Goal: Information Seeking & Learning: Learn about a topic

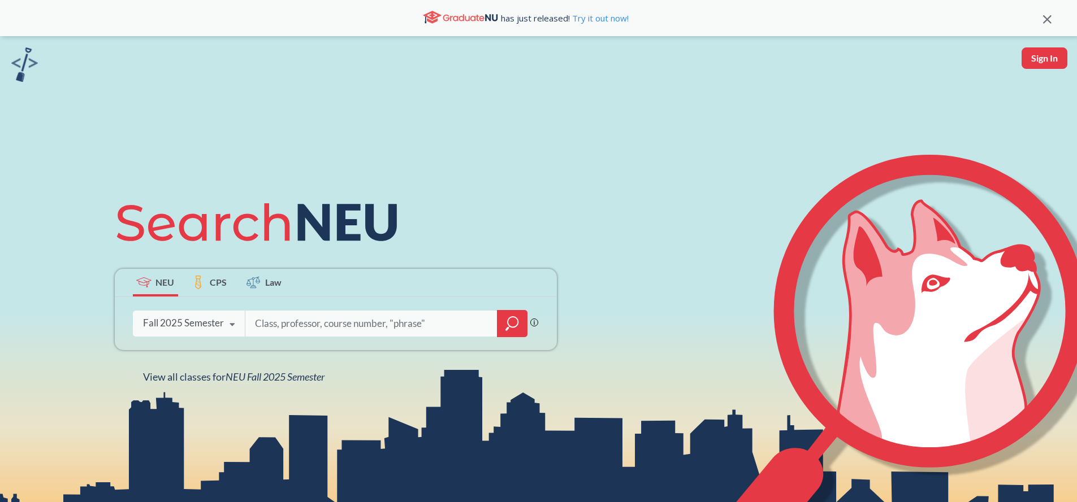
drag, startPoint x: 312, startPoint y: 323, endPoint x: 318, endPoint y: 324, distance: 5.7
click at [312, 323] on input "search" at bounding box center [371, 324] width 235 height 24
type input "DS"
click at [528, 319] on div "DS Phrase search guarantees the exact search appears in the results. Ex. If you…" at bounding box center [391, 324] width 293 height 26
click at [518, 320] on icon "magnifying glass" at bounding box center [512, 324] width 14 height 16
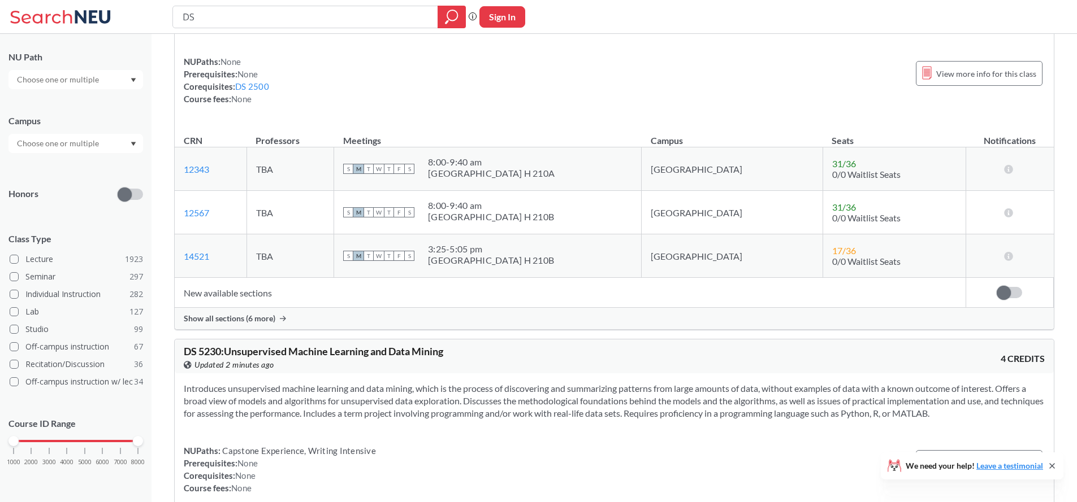
scroll to position [193, 0]
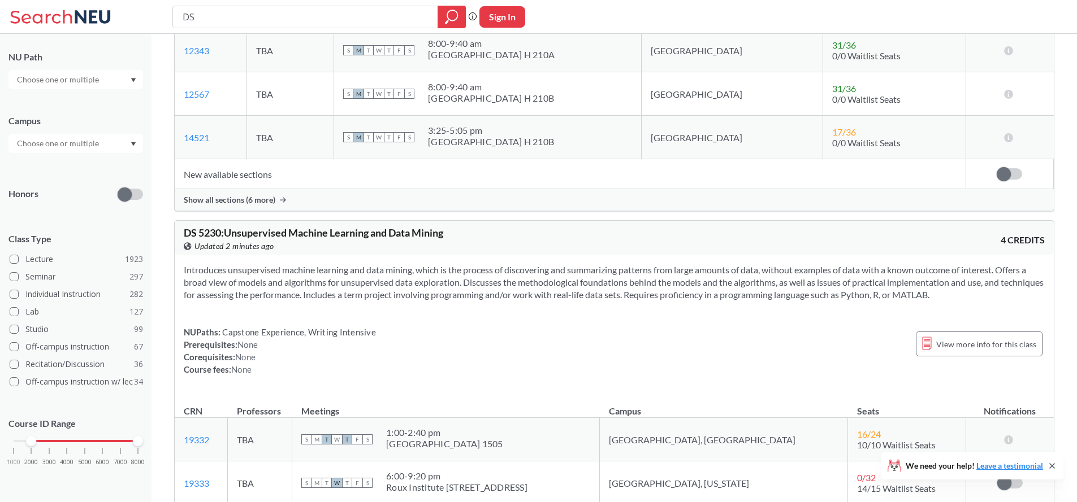
drag, startPoint x: 14, startPoint y: 440, endPoint x: 36, endPoint y: 445, distance: 22.2
click at [36, 445] on div "1000 2000 3000 4000 5000 6000 7000 8000" at bounding box center [75, 462] width 135 height 51
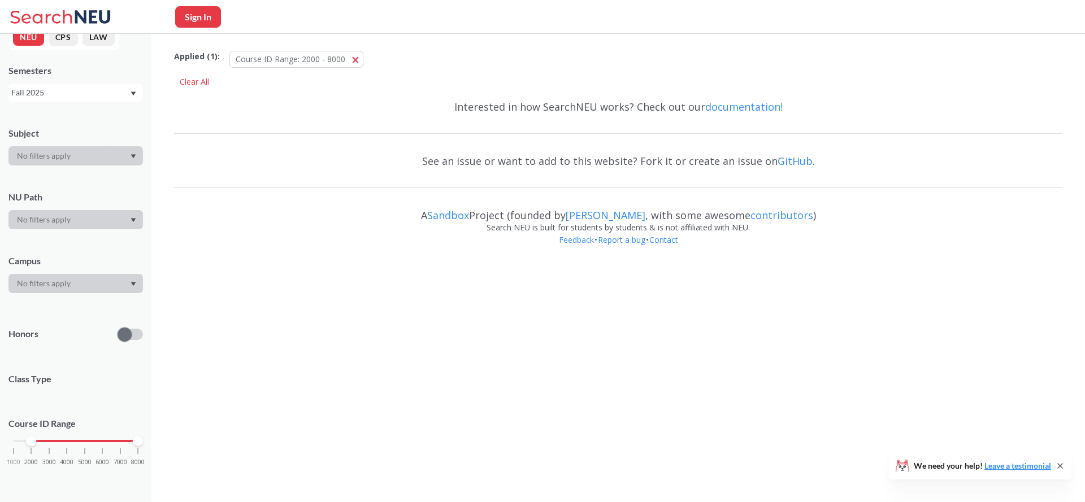
scroll to position [159, 0]
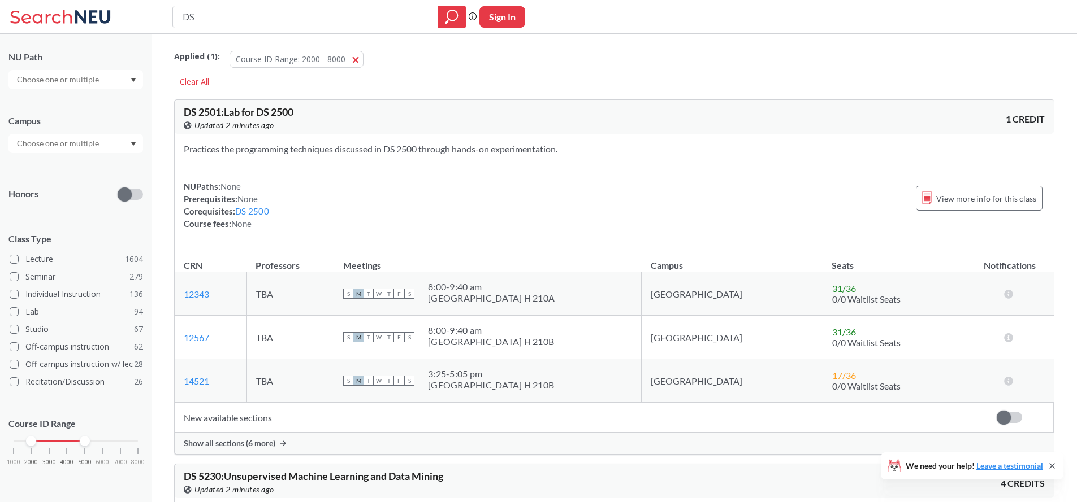
drag, startPoint x: 140, startPoint y: 440, endPoint x: 88, endPoint y: 441, distance: 51.4
click at [88, 441] on div at bounding box center [85, 441] width 10 height 10
click at [514, 218] on div "NUPaths: None Prerequisites: None Corequisites: DS 2500 Course fees: None View …" at bounding box center [614, 203] width 861 height 50
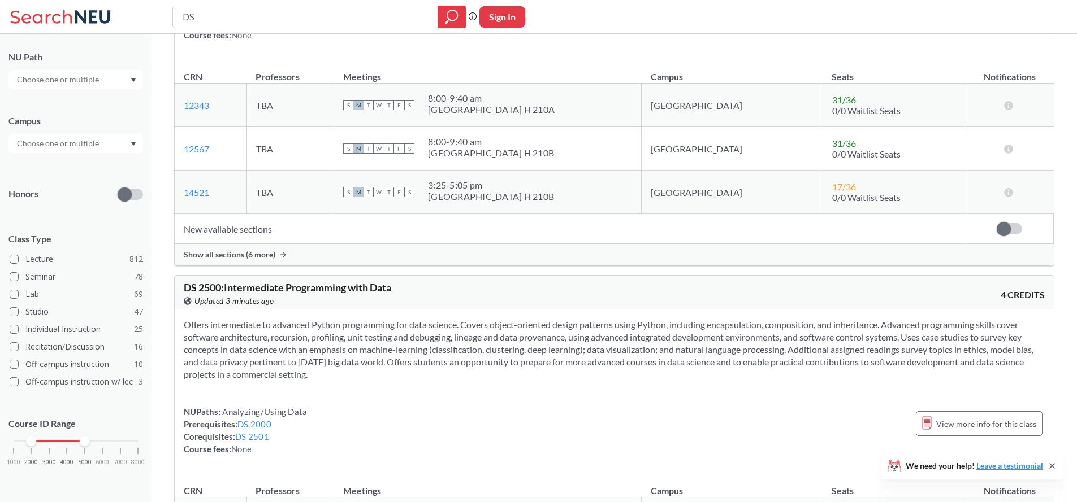
click at [597, 73] on th "Meetings" at bounding box center [487, 71] width 307 height 24
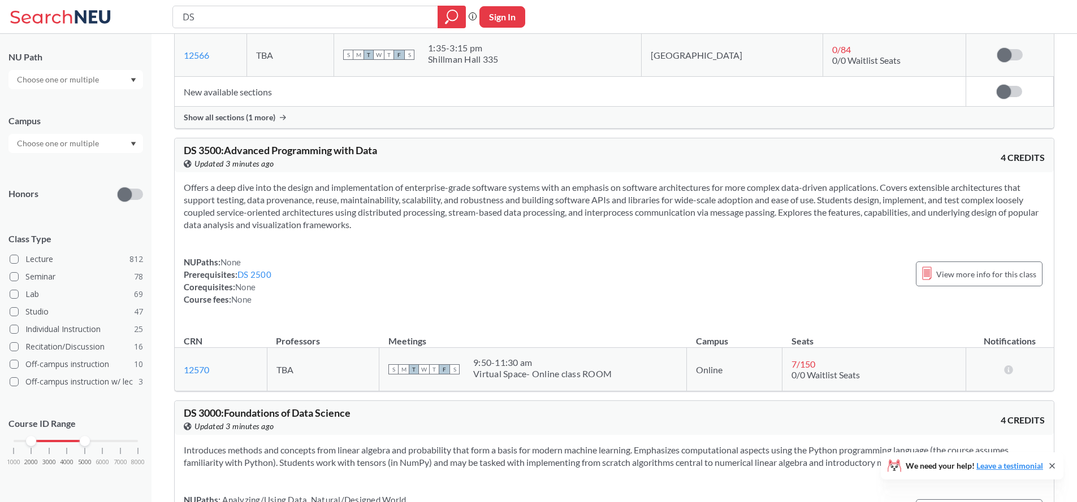
scroll to position [796, 0]
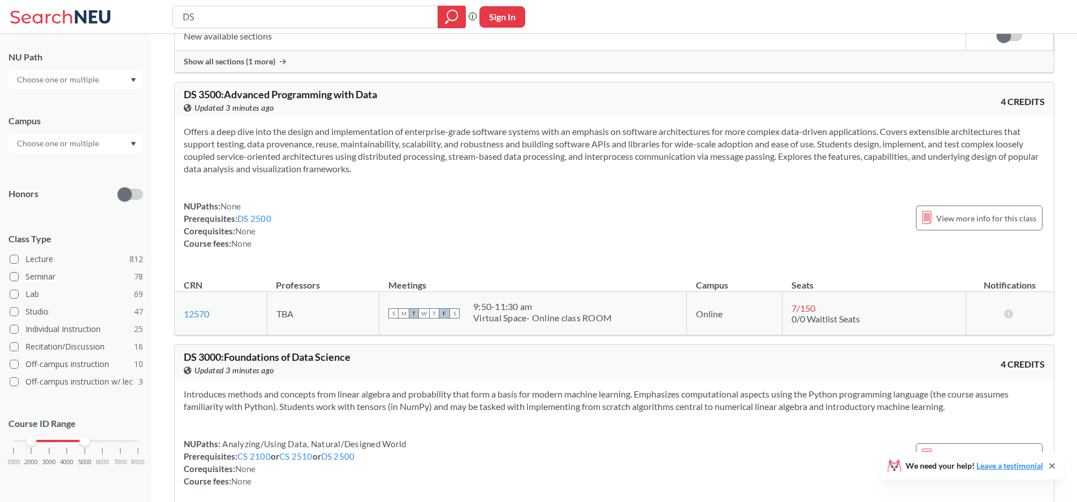
click at [526, 165] on section "Offers a deep dive into the design and implementation of enterprise-grade softw…" at bounding box center [614, 150] width 861 height 50
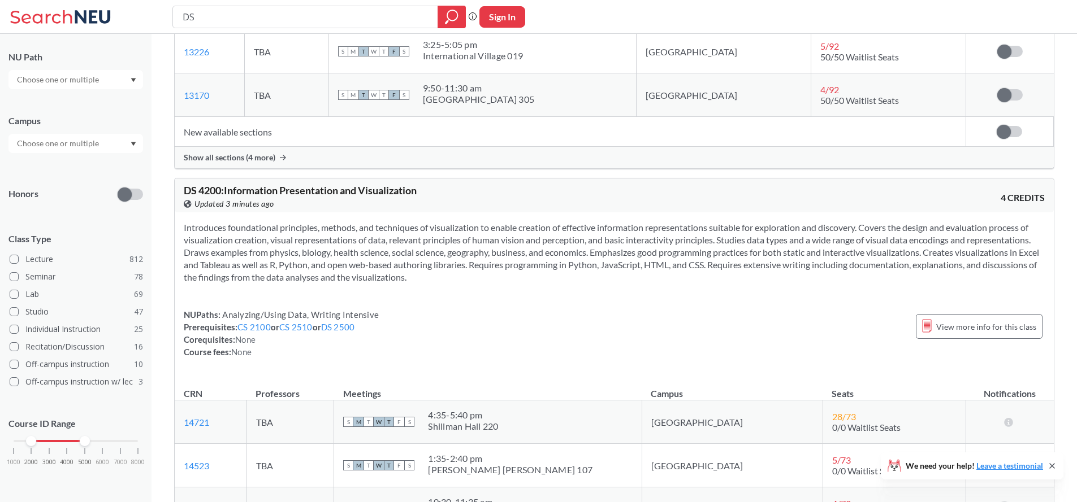
scroll to position [1345, 0]
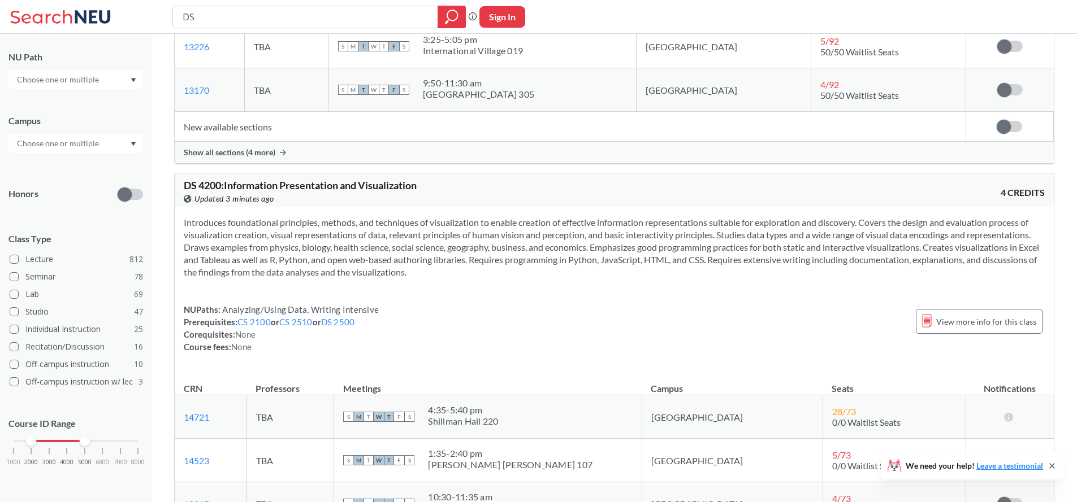
click at [469, 236] on section "Introduces foundational principles, methods, and techniques of visualization to…" at bounding box center [614, 247] width 861 height 62
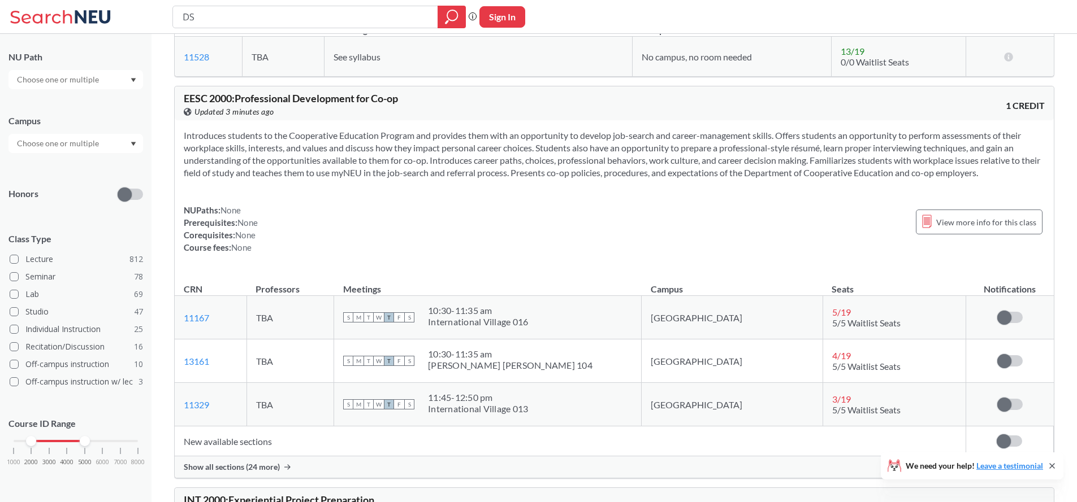
scroll to position [3476, 0]
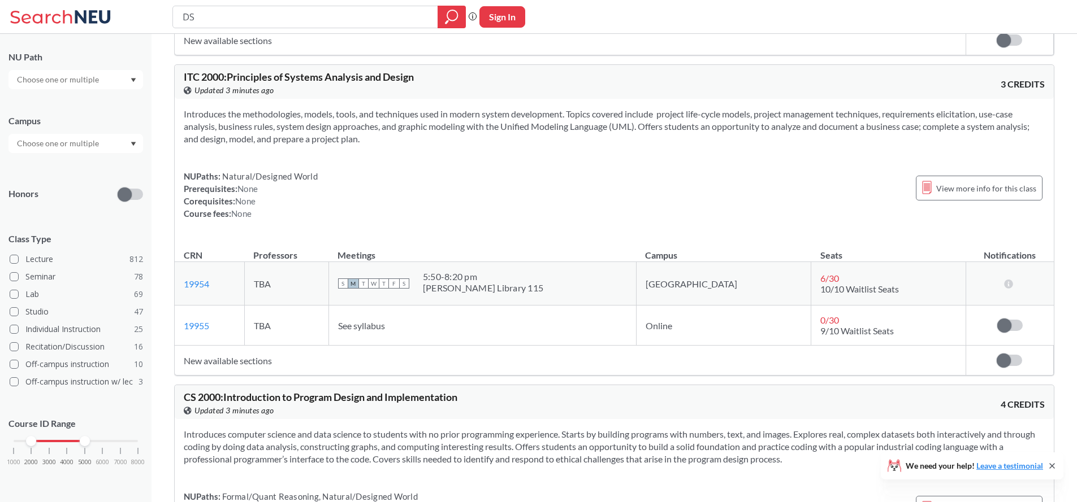
click at [467, 371] on td "New available sections" at bounding box center [570, 361] width 791 height 30
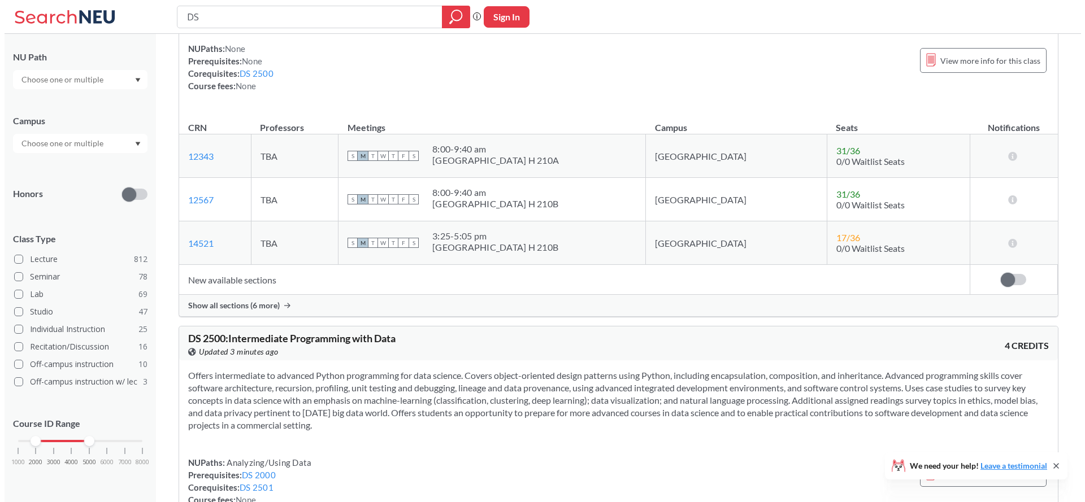
scroll to position [0, 0]
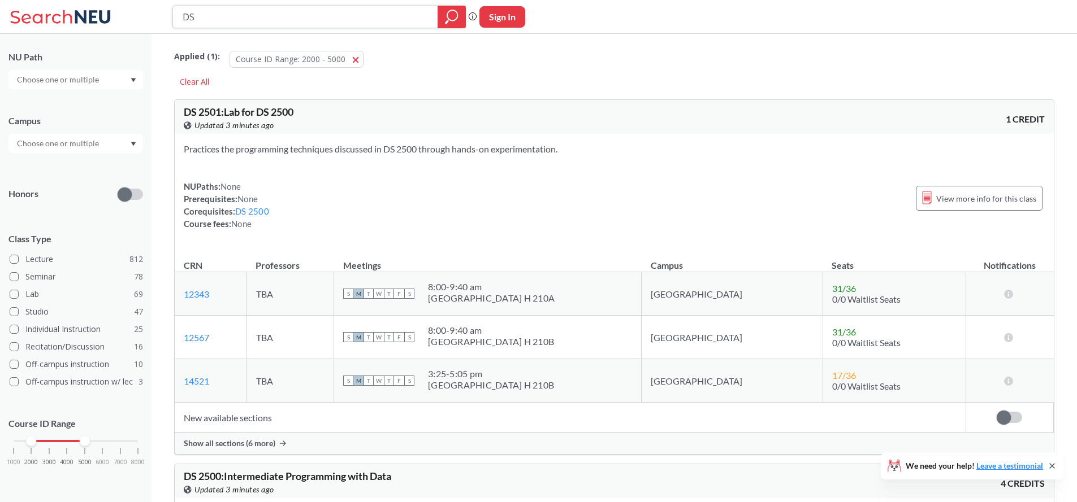
drag, startPoint x: 241, startPoint y: 23, endPoint x: 172, endPoint y: 21, distance: 68.4
click at [172, 21] on div "DS" at bounding box center [318, 17] width 293 height 23
type input "cs3200"
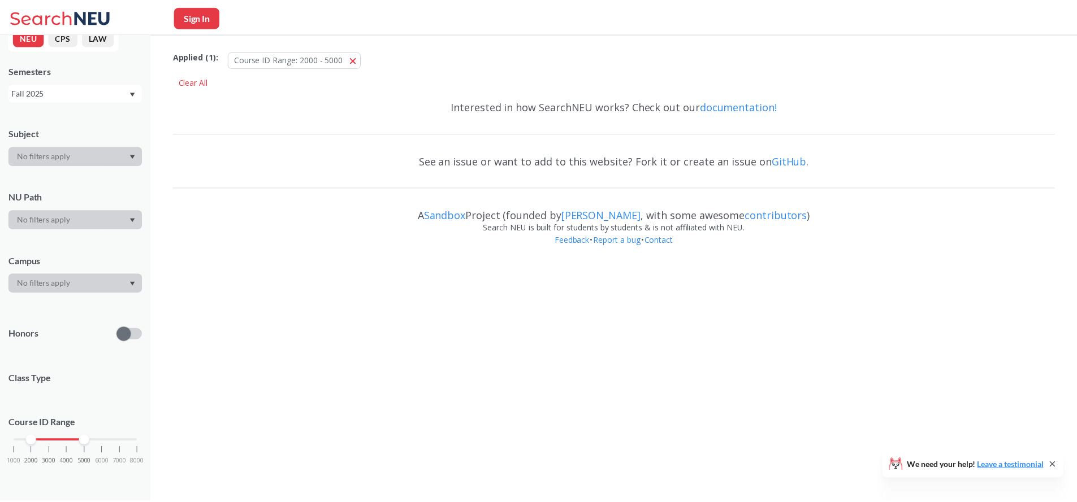
scroll to position [36, 0]
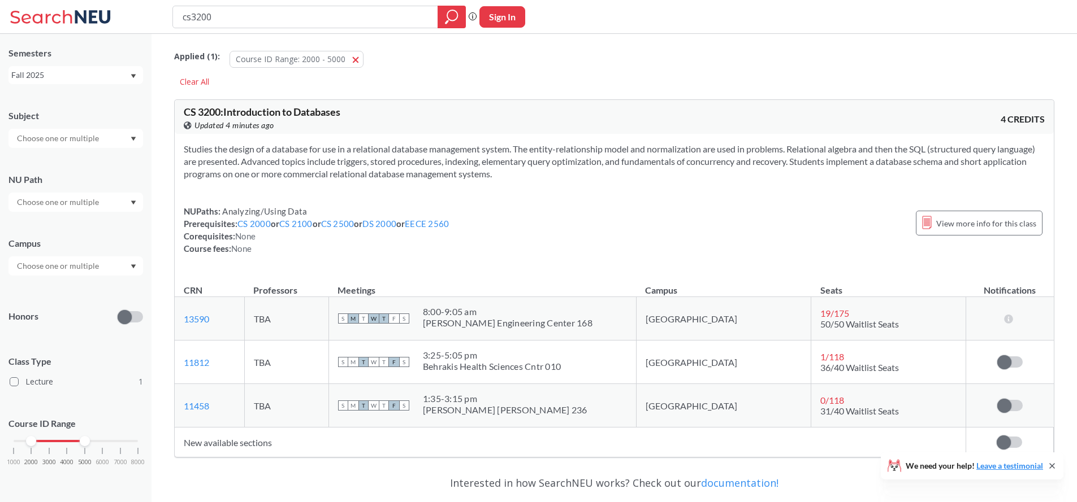
click at [475, 200] on div "Studies the design of a database for use in a relational database management sy…" at bounding box center [614, 203] width 879 height 139
click at [483, 182] on div "Studies the design of a database for use in a relational database management sy…" at bounding box center [614, 203] width 879 height 139
click at [482, 190] on div "Studies the design of a database for use in a relational database management sy…" at bounding box center [614, 203] width 879 height 139
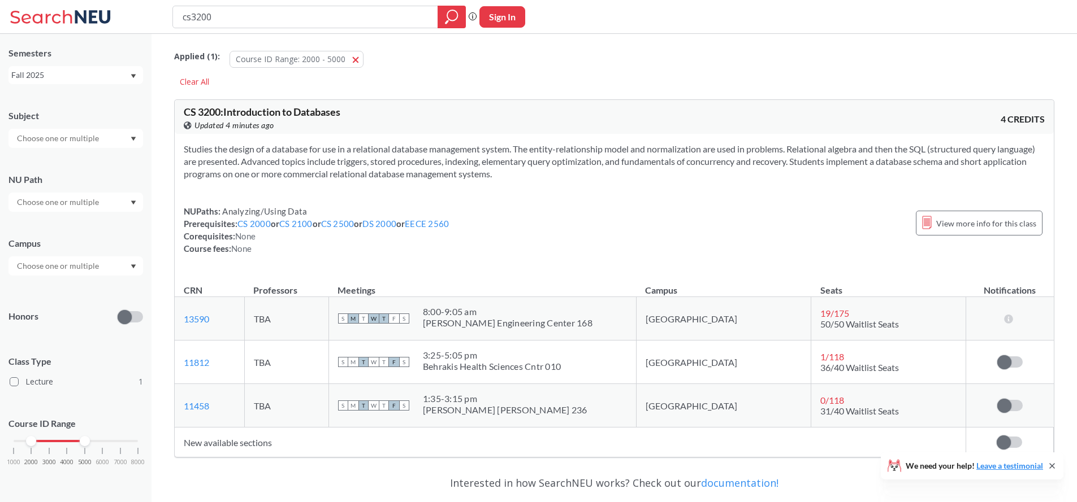
click at [540, 170] on section "Studies the design of a database for use in a relational database management sy…" at bounding box center [614, 161] width 861 height 37
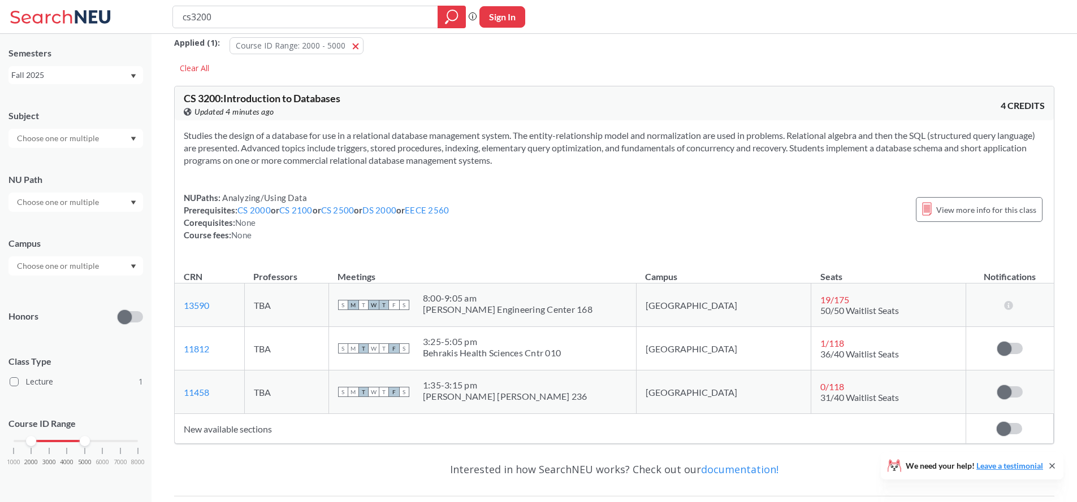
scroll to position [20, 0]
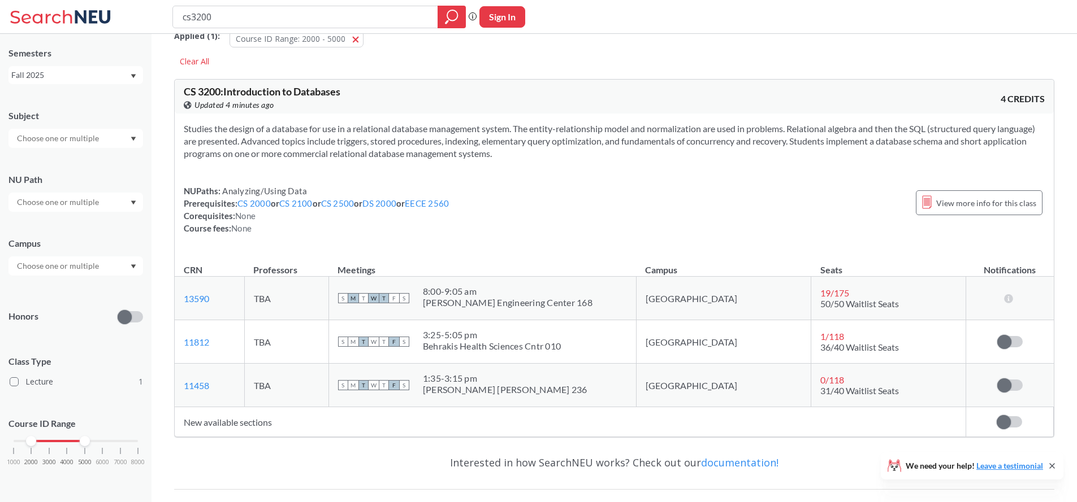
click at [557, 229] on div "NUPaths: Analyzing/Using Data Prerequisites: CS 2000 or CS 2100 or CS 2500 or D…" at bounding box center [614, 210] width 861 height 50
click at [624, 241] on div "Studies the design of a database for use in a relational database management sy…" at bounding box center [614, 185] width 879 height 139
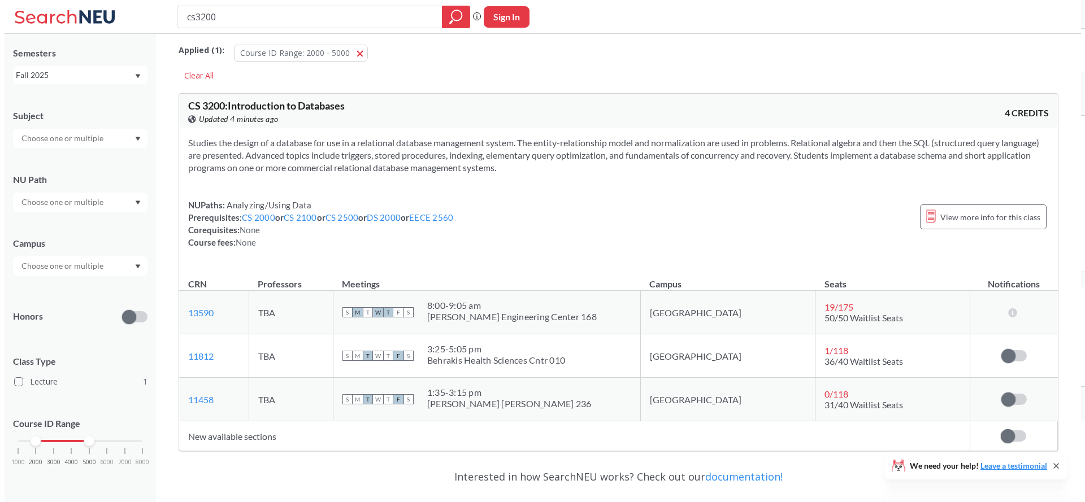
scroll to position [0, 0]
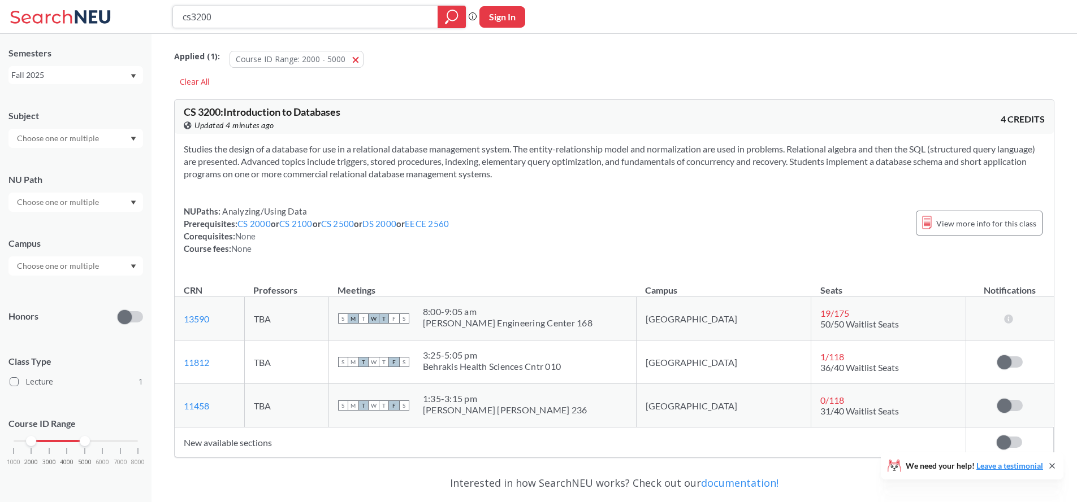
drag, startPoint x: 282, startPoint y: 24, endPoint x: 538, endPoint y: 3, distance: 257.0
click at [169, 11] on div "cs3200 Phrase search guarantees the exact search appears in the results. Ex. If…" at bounding box center [538, 17] width 1077 height 34
type input "D"
type input "MGMT"
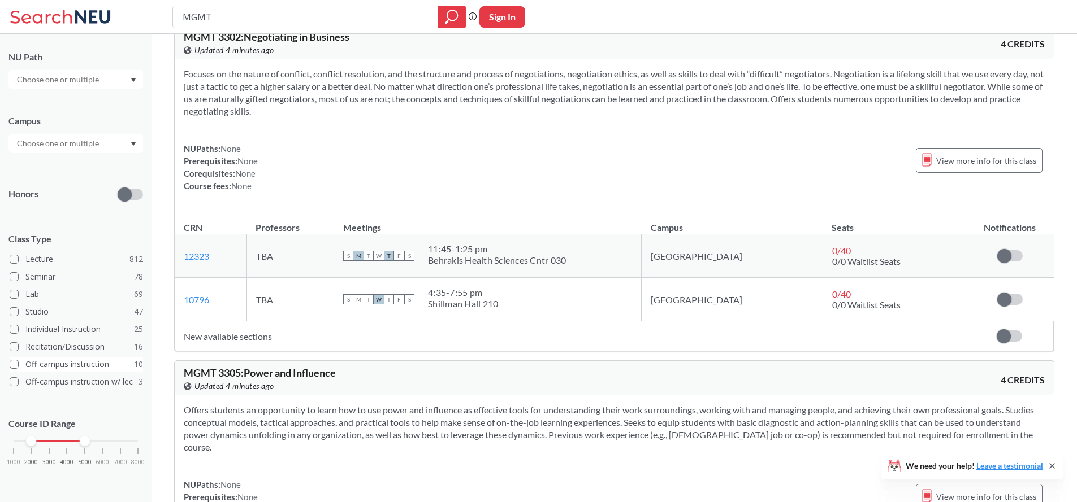
scroll to position [76, 0]
drag, startPoint x: 36, startPoint y: 440, endPoint x: 0, endPoint y: 438, distance: 36.2
click at [0, 438] on div "NEU CPS LAW Semesters Fall 2025 Subject NU Path Campus Honors Class Type Lectur…" at bounding box center [75, 268] width 151 height 469
drag, startPoint x: 32, startPoint y: 440, endPoint x: 84, endPoint y: 444, distance: 52.8
click at [5, 437] on div "NEU CPS LAW Semesters Fall 2025 Subject NU Path Campus Honors Class Type Lectur…" at bounding box center [75, 268] width 151 height 469
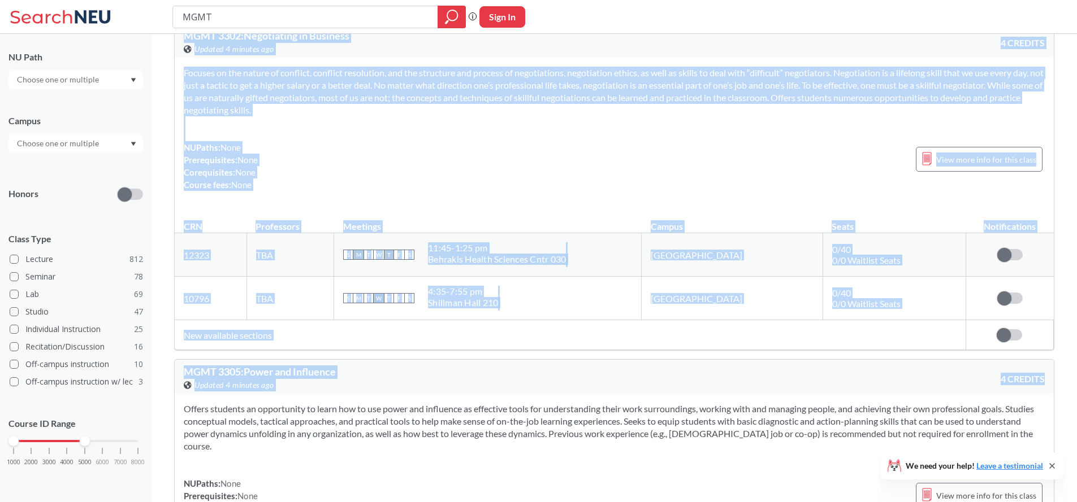
drag, startPoint x: 84, startPoint y: 444, endPoint x: 209, endPoint y: 464, distance: 125.9
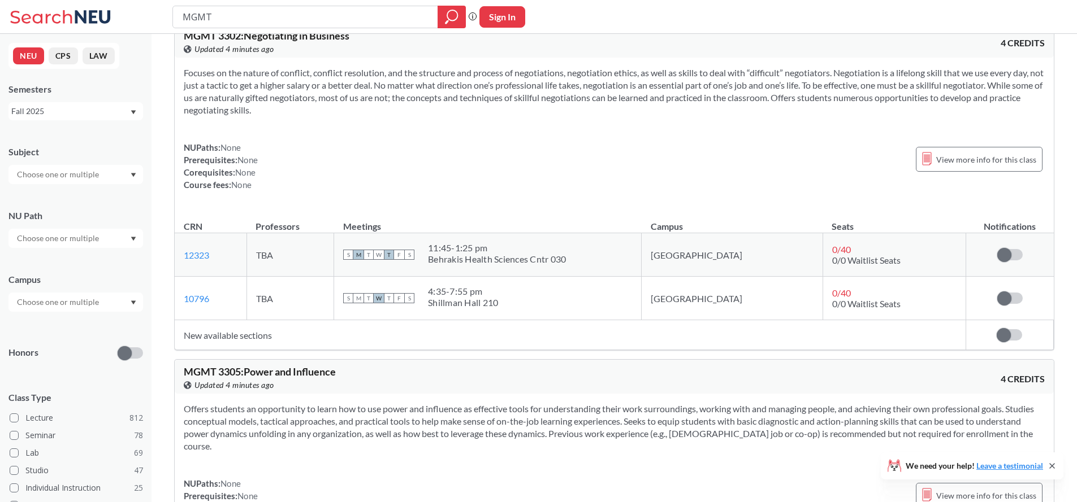
click at [383, 47] on div "View this course on Banner. Updated 4 minutes ago" at bounding box center [399, 49] width 431 height 12
click at [279, 22] on input "MGMT" at bounding box center [305, 16] width 248 height 19
type input "MGMT 3530"
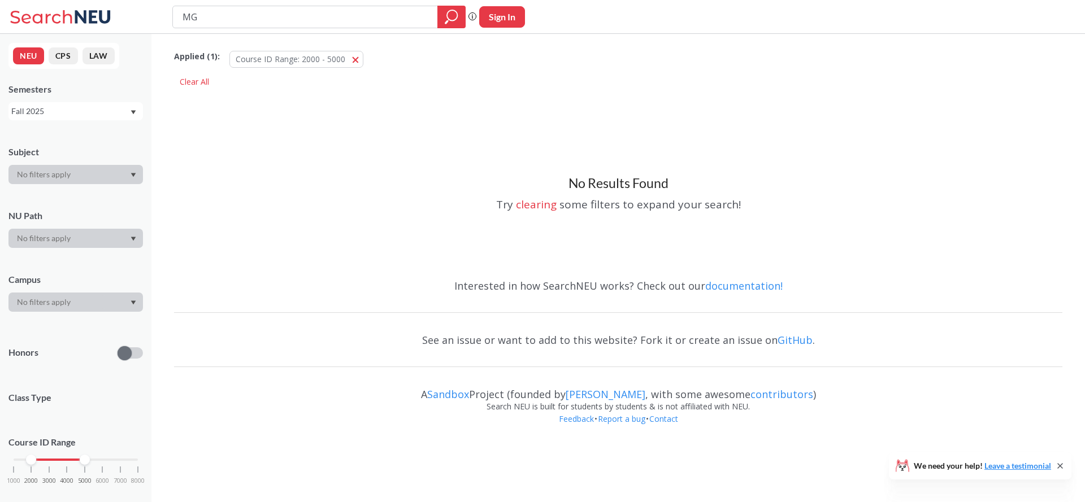
type input "M"
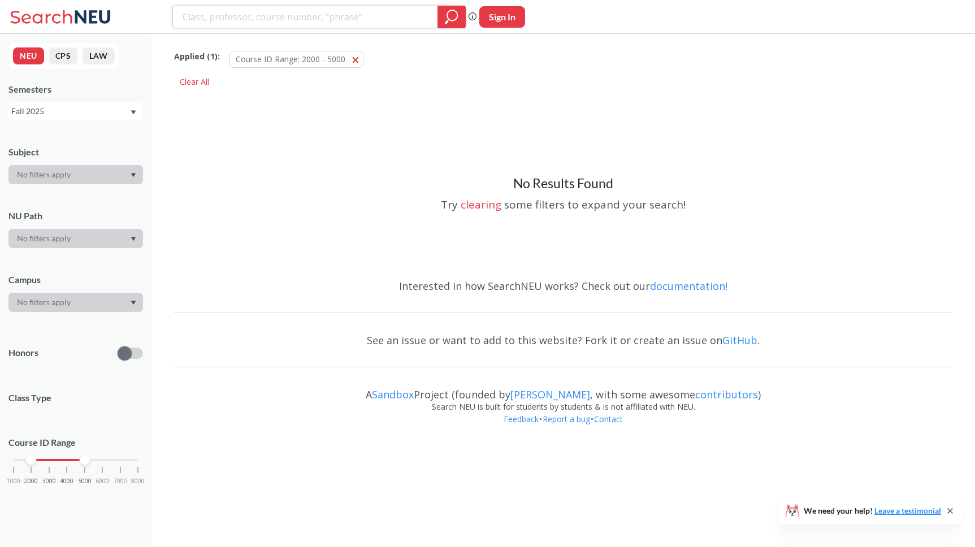
click at [227, 15] on input "search" at bounding box center [305, 16] width 248 height 19
type input "IE 2310"
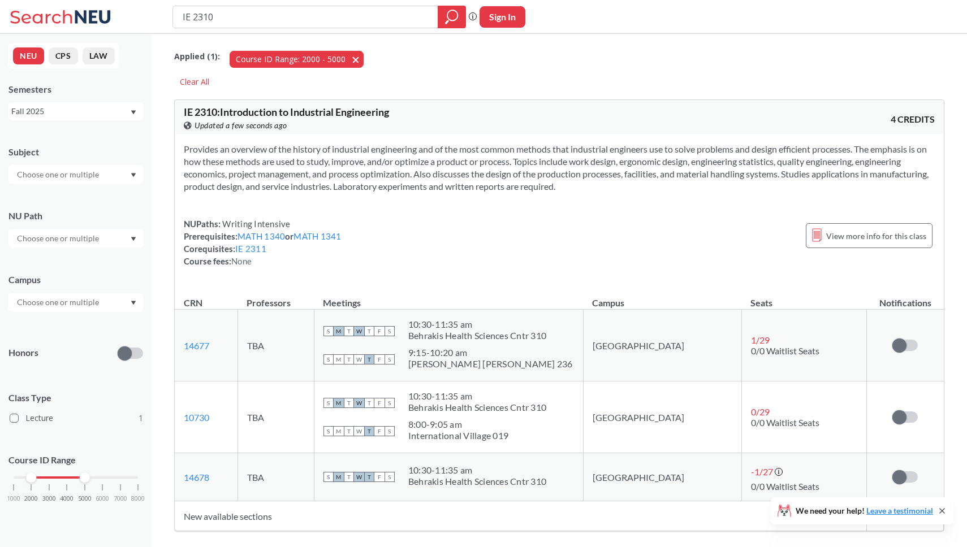
click at [359, 58] on span "button" at bounding box center [359, 59] width 0 height 11
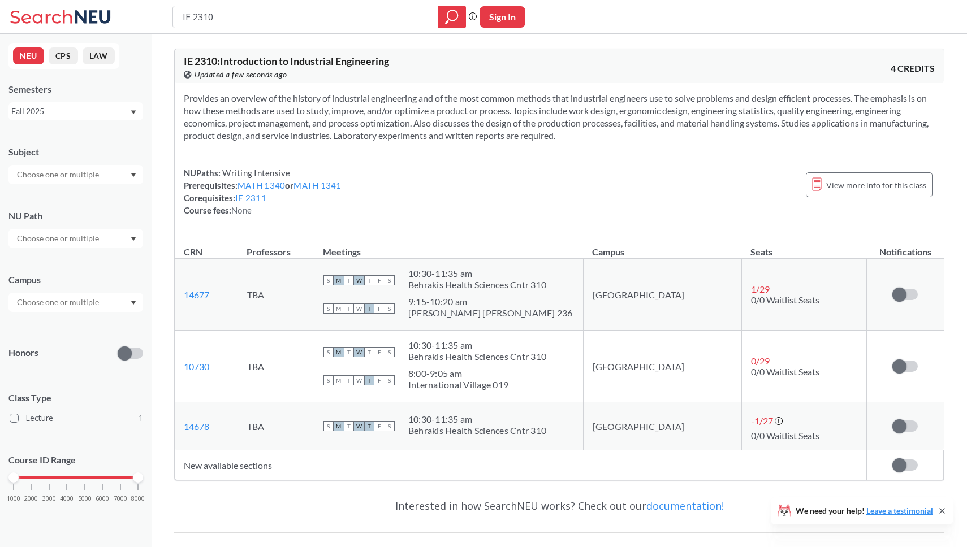
click at [481, 183] on div "NUPaths: Writing Intensive Prerequisites: MATH 1340 or MATH 1341 Corequisites: …" at bounding box center [559, 192] width 751 height 50
click at [483, 187] on div "NUPaths: Writing Intensive Prerequisites: MATH 1340 or MATH 1341 Corequisites: …" at bounding box center [559, 192] width 751 height 50
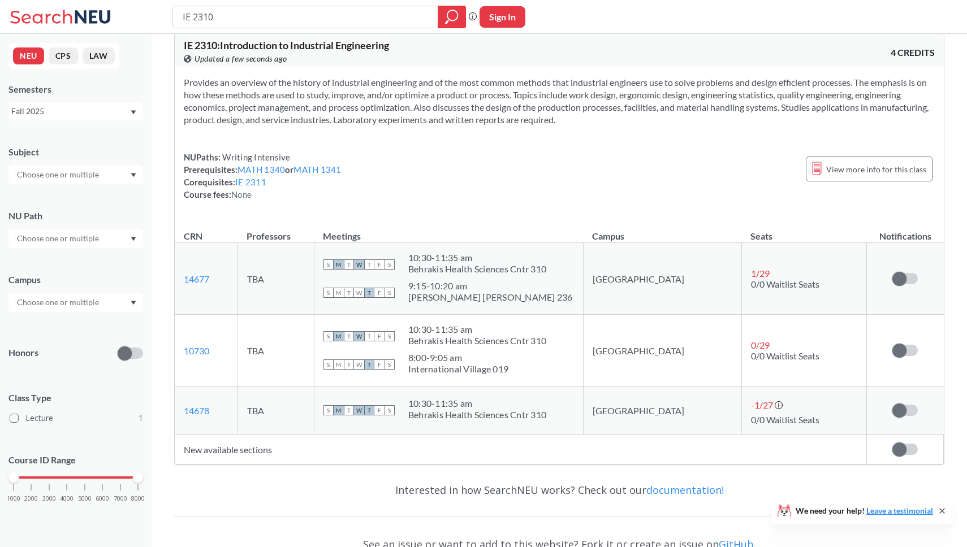
scroll to position [17, 0]
click at [541, 300] on div "S M T W T F S 9:15 - 10:20 am [PERSON_NAME][GEOGRAPHIC_DATA][PERSON_NAME] 236" at bounding box center [448, 291] width 250 height 25
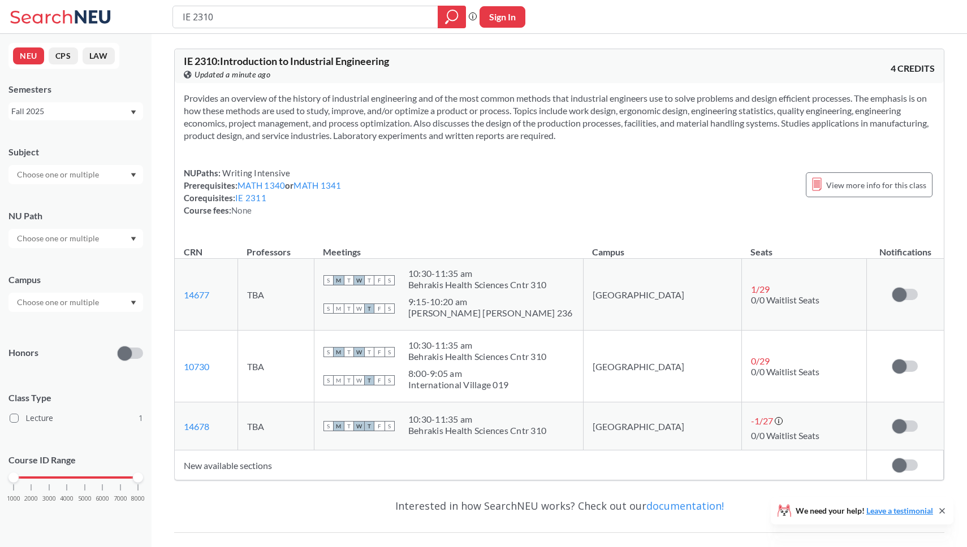
click at [541, 300] on div "S M T W T F S 9:15 - 10:20 am [PERSON_NAME][GEOGRAPHIC_DATA][PERSON_NAME] 236" at bounding box center [448, 308] width 250 height 25
click at [541, 301] on div "S M T W T F S 9:15 - 10:20 am [PERSON_NAME][GEOGRAPHIC_DATA][PERSON_NAME] 236" at bounding box center [448, 308] width 250 height 25
click at [541, 300] on div "S M T W T F S 9:15 - 10:20 am [PERSON_NAME][GEOGRAPHIC_DATA][PERSON_NAME] 236" at bounding box center [448, 308] width 250 height 25
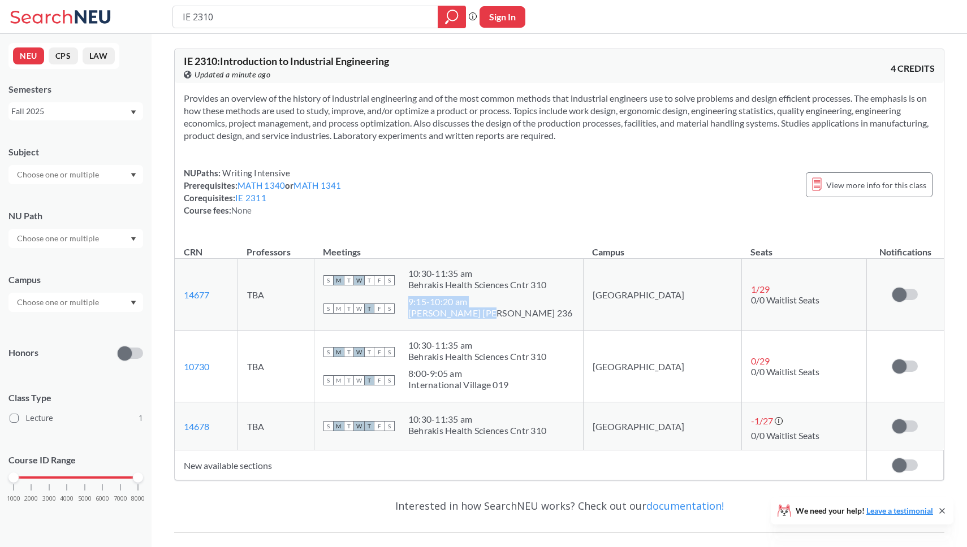
click at [541, 300] on div "S M T W T F S 9:15 - 10:20 am [PERSON_NAME][GEOGRAPHIC_DATA][PERSON_NAME] 236" at bounding box center [448, 308] width 250 height 25
click at [541, 299] on div "S M T W T F S 9:15 - 10:20 am [PERSON_NAME][GEOGRAPHIC_DATA][PERSON_NAME] 236" at bounding box center [448, 308] width 250 height 25
click at [540, 299] on div "S M T W T F S 9:15 - 10:20 am [PERSON_NAME][GEOGRAPHIC_DATA][PERSON_NAME] 236" at bounding box center [448, 308] width 250 height 25
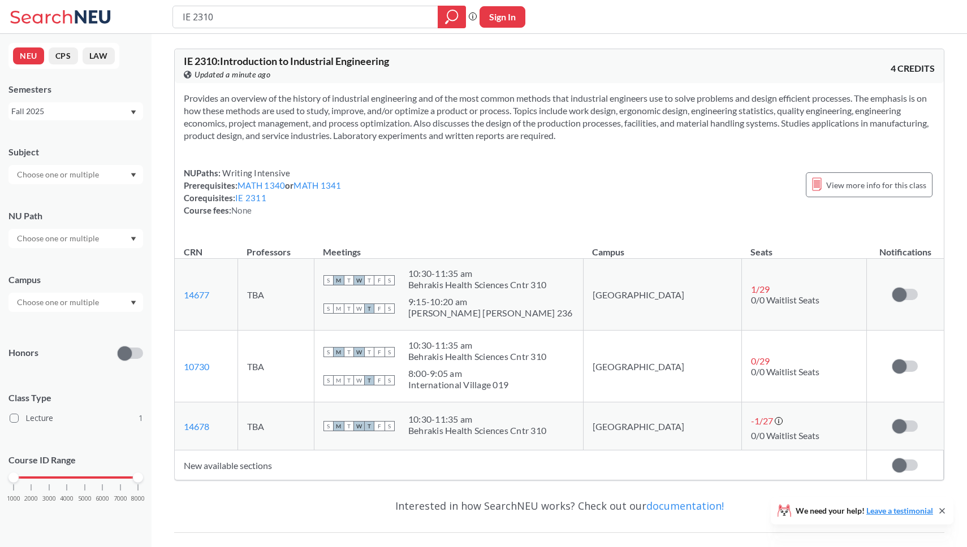
click at [541, 299] on div "S M T W T F S 9:15 - 10:20 am [PERSON_NAME][GEOGRAPHIC_DATA][PERSON_NAME] 236" at bounding box center [448, 308] width 250 height 25
click at [323, 209] on div "NUPaths: Writing Intensive Prerequisites: MATH 1340 or MATH 1341 Corequisites: …" at bounding box center [263, 192] width 158 height 50
click at [198, 293] on link "14677" at bounding box center [196, 294] width 25 height 11
click at [625, 216] on div "Provides an overview of the history of industrial engineering and of the most c…" at bounding box center [559, 158] width 769 height 151
drag, startPoint x: 625, startPoint y: 216, endPoint x: 620, endPoint y: 213, distance: 6.3
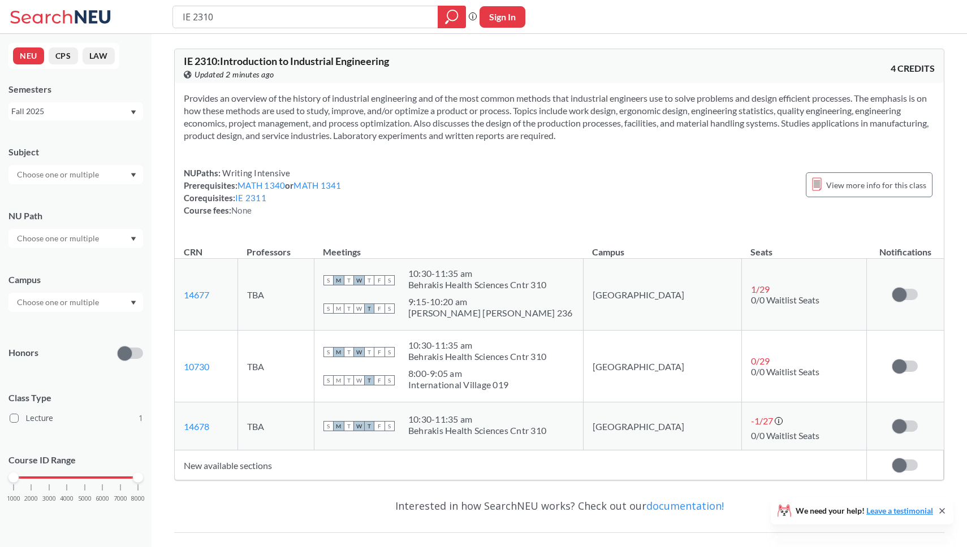
click at [620, 213] on div "NUPaths: Writing Intensive Prerequisites: MATH 1340 or MATH 1341 Corequisites: …" at bounding box center [559, 192] width 751 height 50
click at [618, 212] on div "NUPaths: Writing Intensive Prerequisites: MATH 1340 or MATH 1341 Corequisites: …" at bounding box center [559, 192] width 751 height 50
drag, startPoint x: 837, startPoint y: 236, endPoint x: 733, endPoint y: 213, distance: 107.1
click at [792, 220] on div "IE 2310 : Introduction to Industrial Engineering View this course on Banner. Up…" at bounding box center [559, 265] width 770 height 432
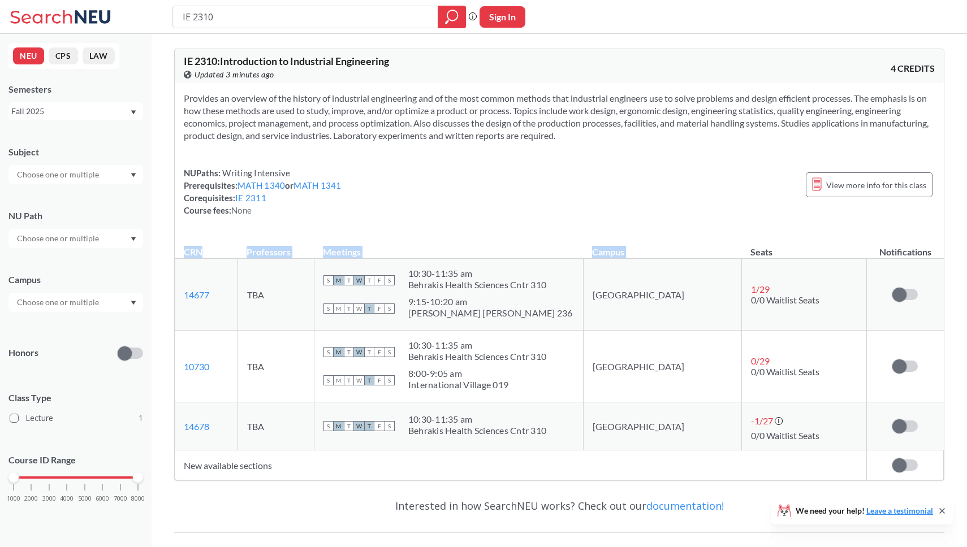
click at [697, 205] on div "NUPaths: Writing Intensive Prerequisites: MATH 1340 or MATH 1341 Corequisites: …" at bounding box center [559, 192] width 751 height 50
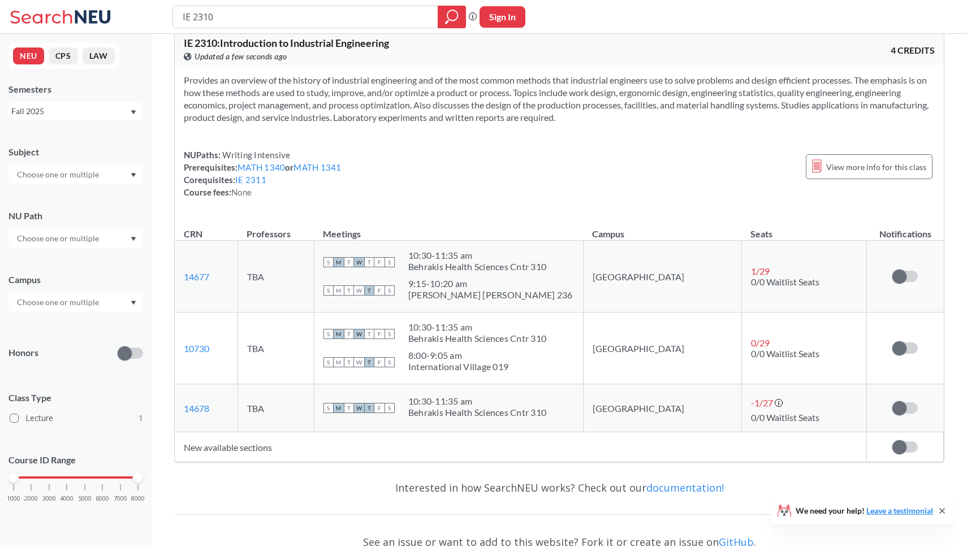
click at [404, 151] on div "NUPaths: Writing Intensive Prerequisites: MATH 1340 or MATH 1341 Corequisites: …" at bounding box center [559, 174] width 751 height 50
drag, startPoint x: 223, startPoint y: 18, endPoint x: 209, endPoint y: 31, distance: 19.6
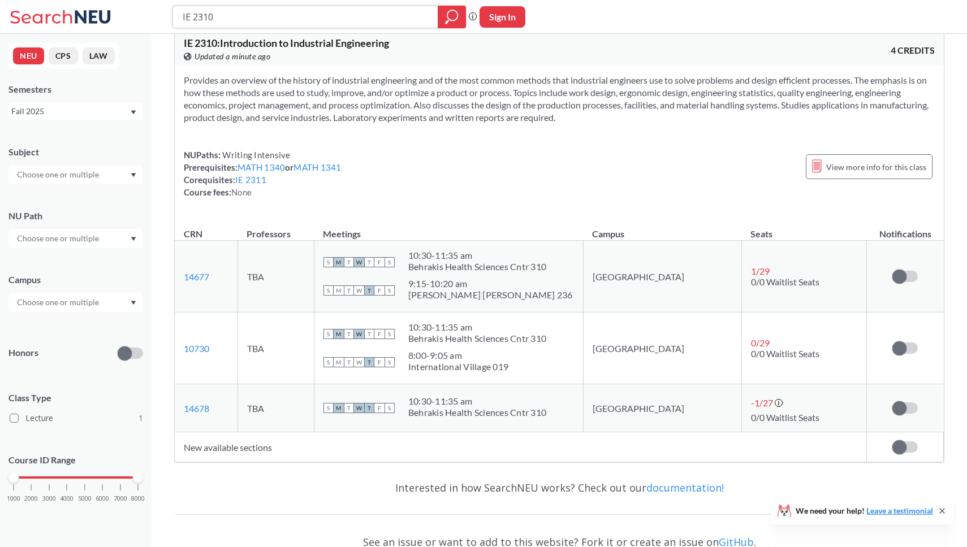
click at [194, 15] on input "IE 2310" at bounding box center [305, 16] width 248 height 19
type input "IE 3412"
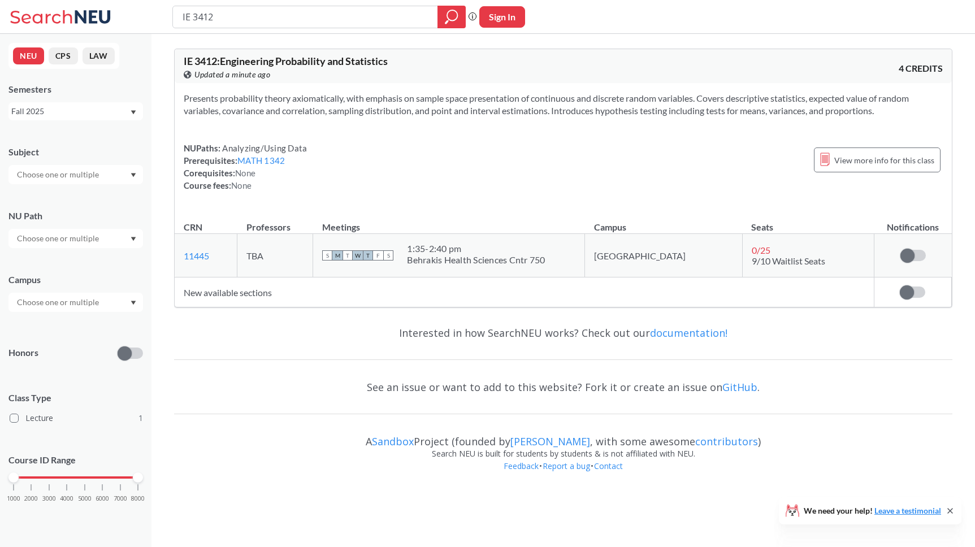
click at [295, 241] on td "TBA" at bounding box center [275, 256] width 76 height 44
click at [245, 21] on input "IE 3412" at bounding box center [305, 16] width 248 height 19
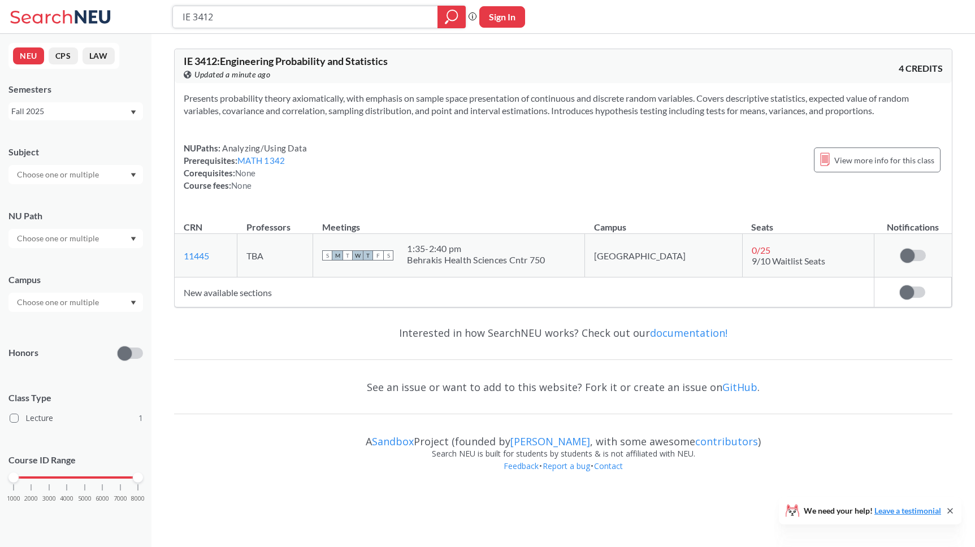
drag, startPoint x: 245, startPoint y: 21, endPoint x: 193, endPoint y: 19, distance: 52.1
click at [193, 19] on input "IE 3412" at bounding box center [305, 16] width 248 height 19
type input "IE 4515"
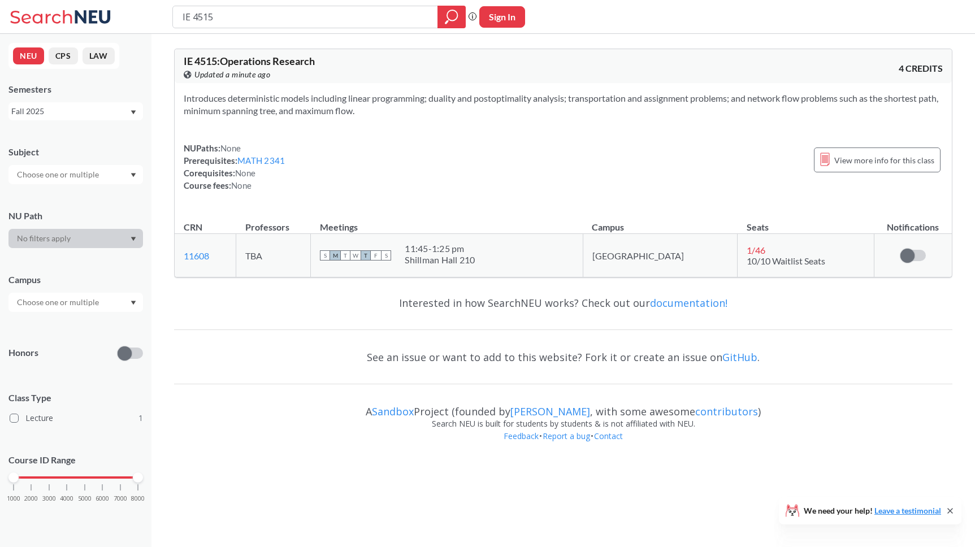
click at [361, 254] on span "W" at bounding box center [355, 255] width 10 height 10
drag, startPoint x: 325, startPoint y: 63, endPoint x: 183, endPoint y: 59, distance: 142.5
click at [183, 59] on div "IE 4515 : Operations Research View this course on Banner. Updated a minute ago …" at bounding box center [563, 66] width 777 height 34
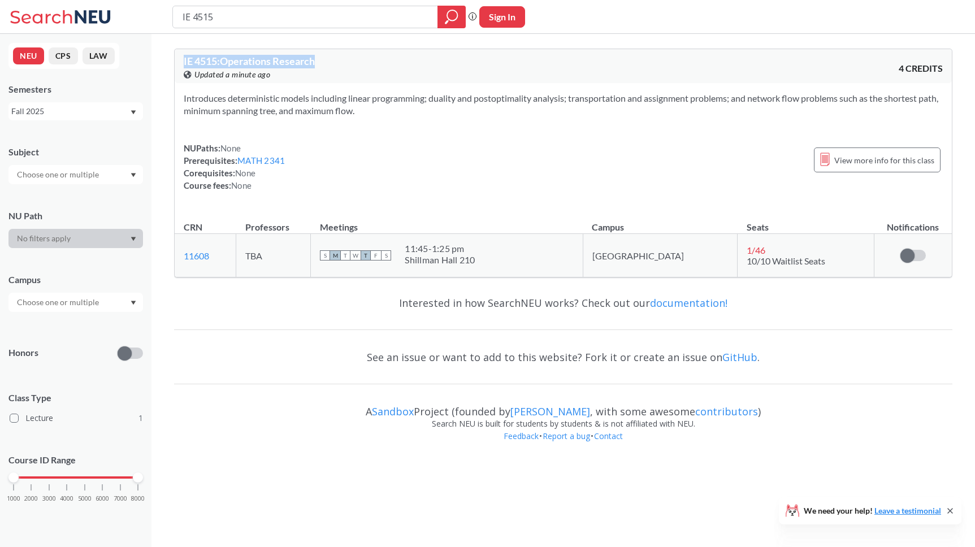
copy span "IE 4515 : Operations Research"
drag, startPoint x: 223, startPoint y: 20, endPoint x: 175, endPoint y: 15, distance: 48.3
click at [175, 15] on div "IE 4515" at bounding box center [318, 17] width 293 height 23
type input "GE1110"
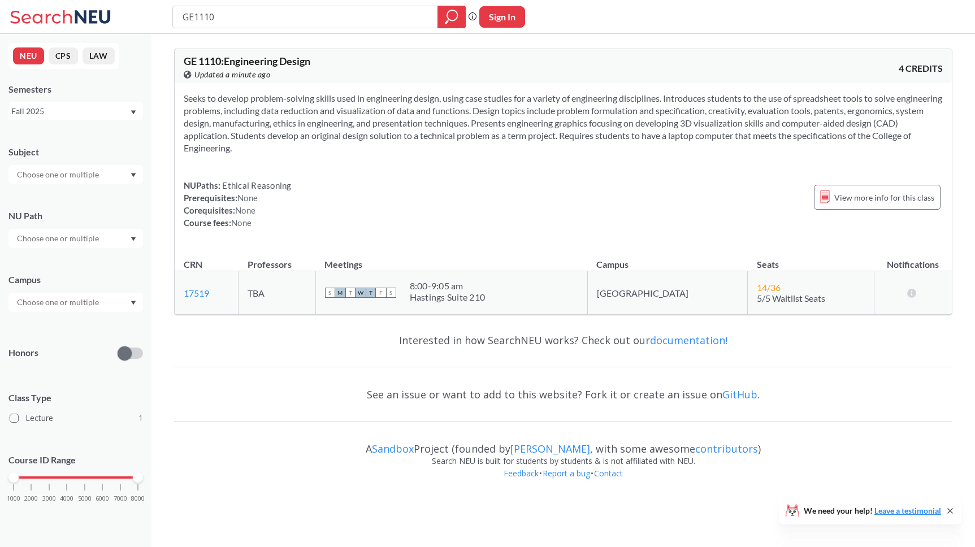
click at [465, 194] on div "NUPaths: Ethical Reasoning Prerequisites: None Corequisites: None Course fees: …" at bounding box center [563, 204] width 759 height 50
drag, startPoint x: 322, startPoint y: 61, endPoint x: 178, endPoint y: 60, distance: 143.6
click at [178, 60] on div "GE 1110 : Engineering Design View this course on Banner. Updated a minute ago 4…" at bounding box center [563, 66] width 777 height 34
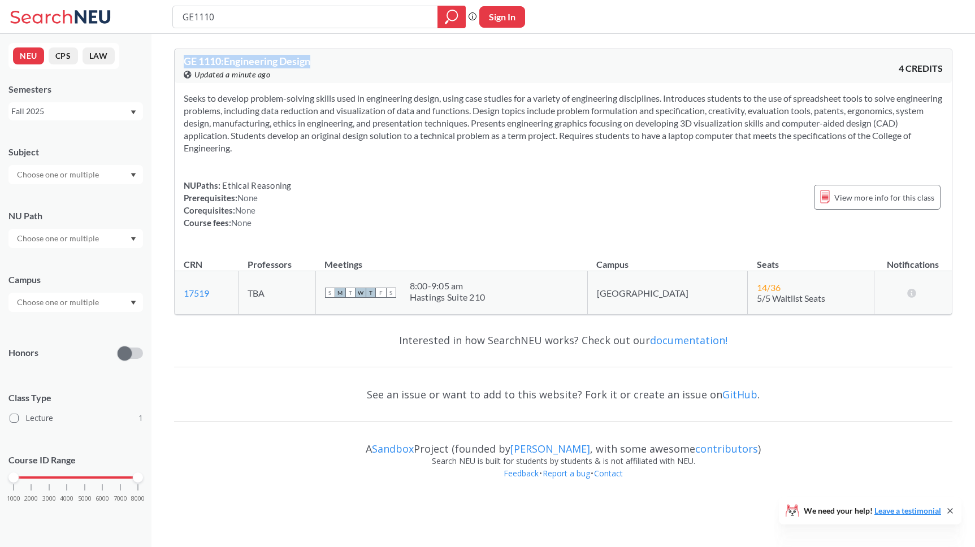
copy span "GE 1110 : Engineering Design"
click at [792, 424] on div "Interested in how SearchNEU works? Check out our documentation! See an issue or…" at bounding box center [563, 410] width 778 height 173
click at [530, 207] on div "NUPaths: Ethical Reasoning Prerequisites: None Corequisites: None Course fees: …" at bounding box center [563, 204] width 759 height 50
click at [527, 205] on div "NUPaths: Ethical Reasoning Prerequisites: None Corequisites: None Course fees: …" at bounding box center [563, 204] width 759 height 50
click at [527, 204] on div "NUPaths: Ethical Reasoning Prerequisites: None Corequisites: None Course fees: …" at bounding box center [563, 204] width 759 height 50
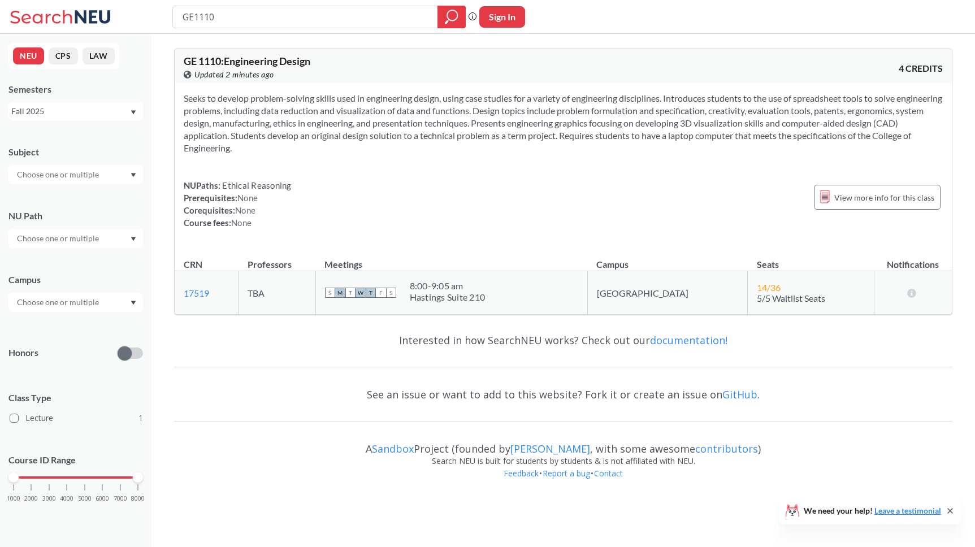
click at [527, 205] on div "NUPaths: Ethical Reasoning Prerequisites: None Corequisites: None Course fees: …" at bounding box center [563, 204] width 759 height 50
click at [527, 204] on div "NUPaths: Ethical Reasoning Prerequisites: None Corequisites: None Course fees: …" at bounding box center [563, 204] width 759 height 50
click at [526, 204] on div "NUPaths: Ethical Reasoning Prerequisites: None Corequisites: None Course fees: …" at bounding box center [563, 204] width 759 height 50
click at [527, 205] on div "NUPaths: Ethical Reasoning Prerequisites: None Corequisites: None Course fees: …" at bounding box center [563, 204] width 759 height 50
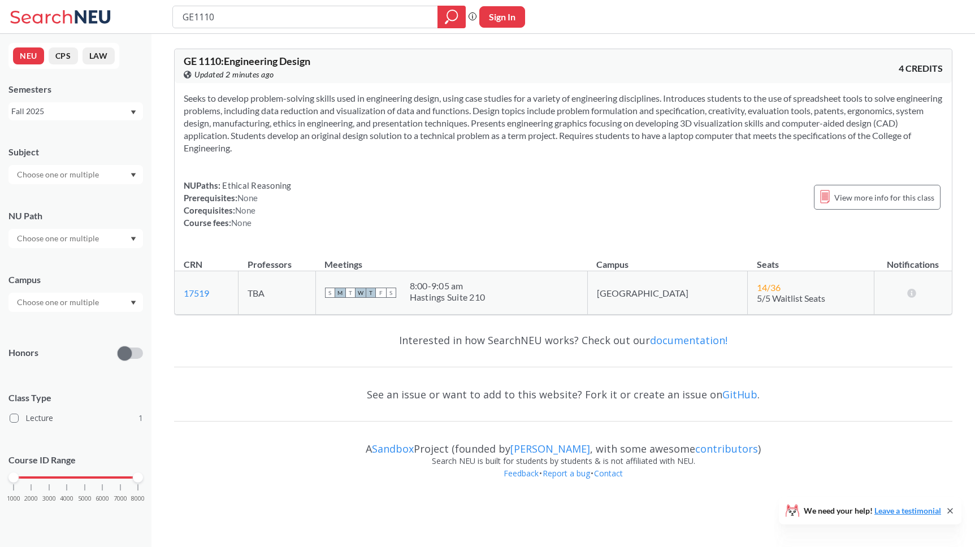
click at [526, 205] on div "NUPaths: Ethical Reasoning Prerequisites: None Corequisites: None Course fees: …" at bounding box center [563, 204] width 759 height 50
drag, startPoint x: 482, startPoint y: 188, endPoint x: 379, endPoint y: 192, distance: 102.4
click at [482, 188] on div "NUPaths: Ethical Reasoning Prerequisites: None Corequisites: None Course fees: …" at bounding box center [563, 204] width 759 height 50
click at [427, 183] on div "NUPaths: Ethical Reasoning Prerequisites: None Corequisites: None Course fees: …" at bounding box center [563, 204] width 759 height 50
drag, startPoint x: 260, startPoint y: 15, endPoint x: 209, endPoint y: 16, distance: 51.4
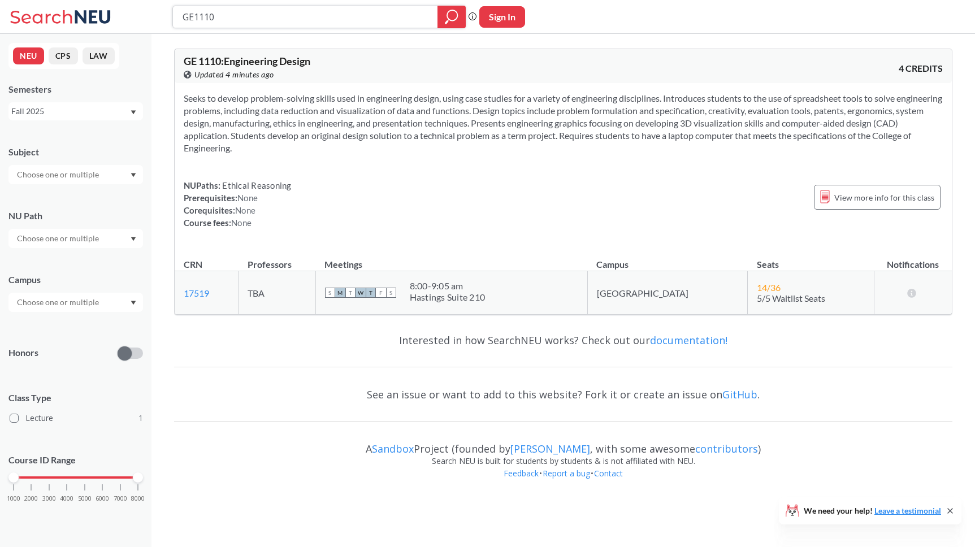
click at [205, 14] on input "GE1110" at bounding box center [305, 16] width 248 height 19
type input "GE 5010"
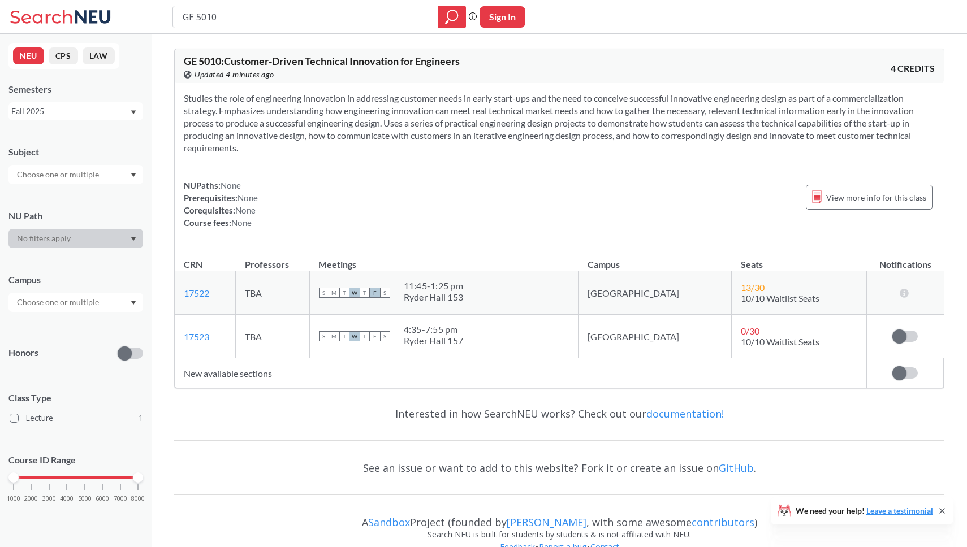
drag, startPoint x: 496, startPoint y: 221, endPoint x: 500, endPoint y: 215, distance: 6.6
click at [500, 215] on div "NUPaths: None Prerequisites: None Corequisites: None Course fees: None View mor…" at bounding box center [559, 204] width 751 height 50
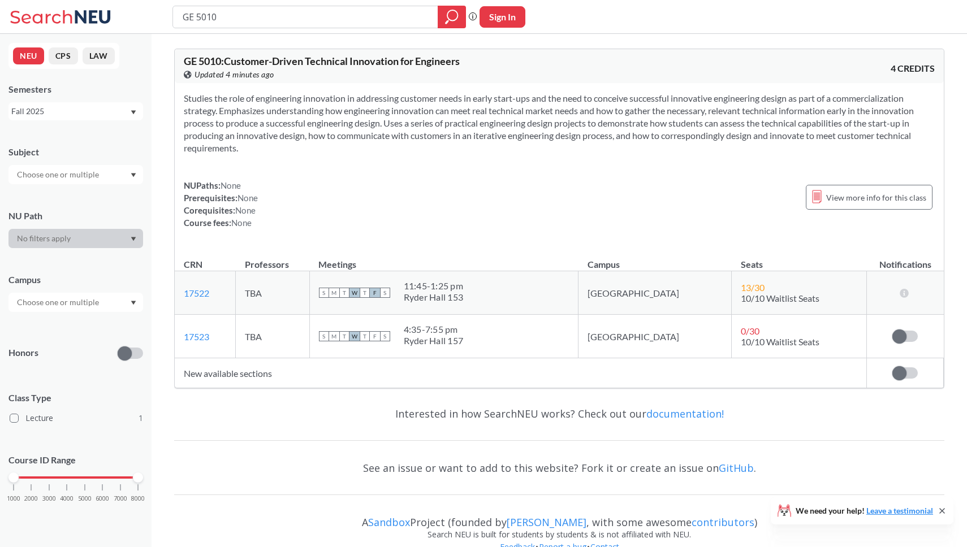
click at [500, 215] on div "NUPaths: None Prerequisites: None Corequisites: None Course fees: None View mor…" at bounding box center [559, 204] width 751 height 50
click at [662, 183] on div "NUPaths: None Prerequisites: None Corequisites: None Course fees: None View mor…" at bounding box center [559, 204] width 751 height 50
click at [662, 176] on div "Studies the role of engineering innovation in addressing customer needs in earl…" at bounding box center [559, 165] width 769 height 164
click at [514, 175] on div "Studies the role of engineering innovation in addressing customer needs in earl…" at bounding box center [559, 165] width 769 height 164
click at [513, 174] on div "Studies the role of engineering innovation in addressing customer needs in earl…" at bounding box center [559, 165] width 769 height 164
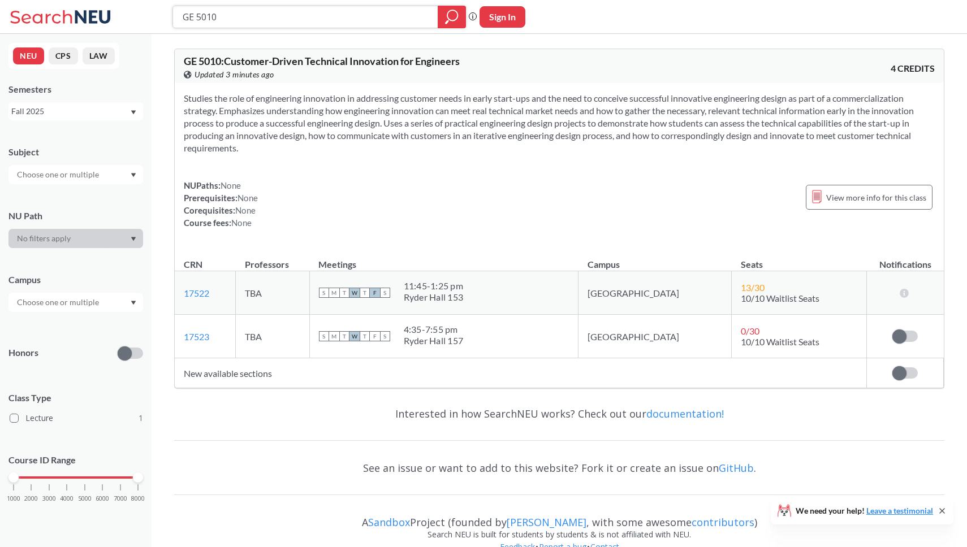
click at [254, 23] on input "GE 5010" at bounding box center [305, 16] width 248 height 19
click at [348, 133] on section "Studies the role of engineering innovation in addressing customer needs in earl…" at bounding box center [559, 123] width 751 height 62
click at [264, 24] on input "GE 5010" at bounding box center [305, 16] width 248 height 19
drag, startPoint x: 259, startPoint y: 23, endPoint x: 158, endPoint y: 4, distance: 103.4
click at [157, 3] on div "GE 5010 Phrase search guarantees the exact search appears in the results. Ex. I…" at bounding box center [483, 17] width 967 height 34
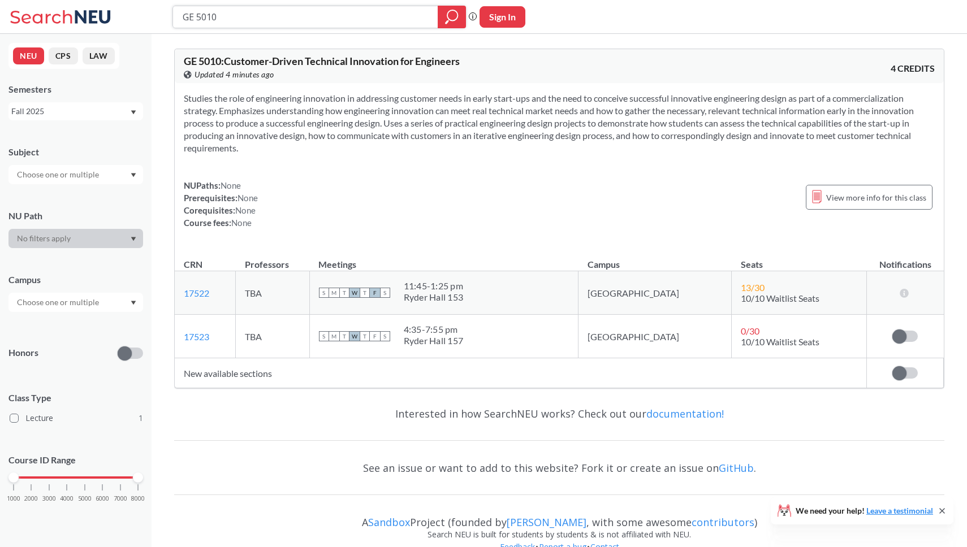
click at [242, 21] on input "GE 5010" at bounding box center [305, 16] width 248 height 19
click at [227, 17] on input "ENTR" at bounding box center [305, 16] width 248 height 19
type input "ENTR 2303"
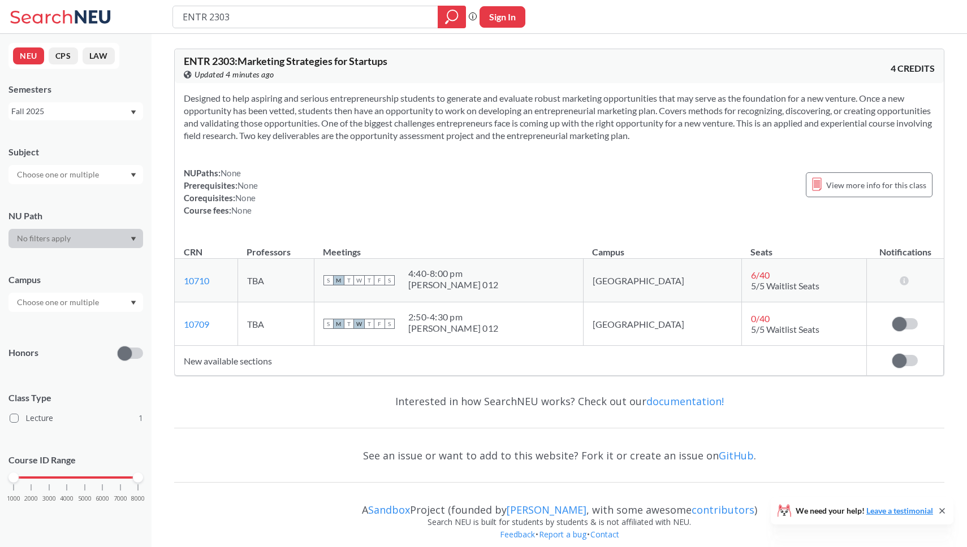
click at [344, 197] on div "NUPaths: None Prerequisites: None Corequisites: None Course fees: None View mor…" at bounding box center [559, 192] width 751 height 50
click at [344, 196] on div "NUPaths: None Prerequisites: None Corequisites: None Course fees: None View mor…" at bounding box center [559, 192] width 751 height 50
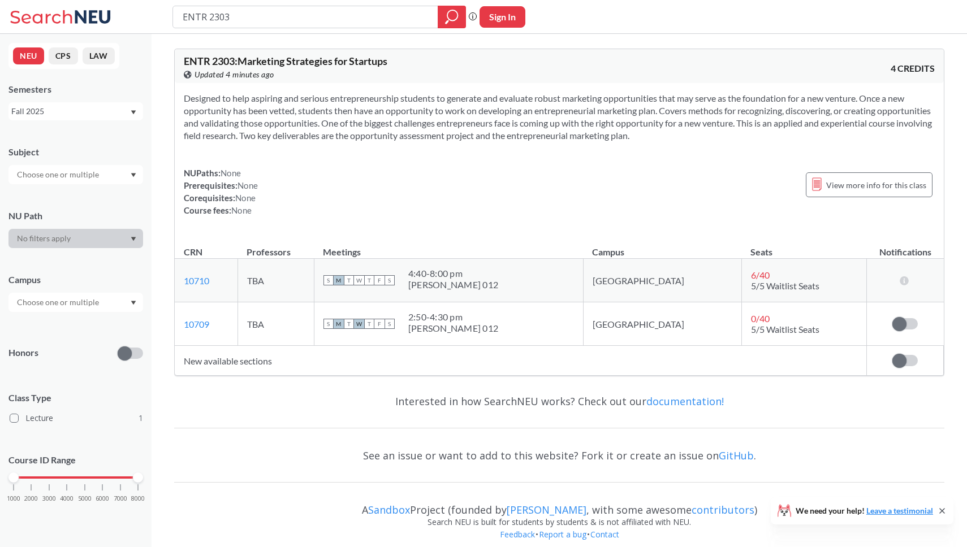
click at [344, 196] on div "NUPaths: None Prerequisites: None Corequisites: None Course fees: None View mor…" at bounding box center [559, 192] width 751 height 50
click at [900, 276] on icon at bounding box center [903, 280] width 11 height 9
drag, startPoint x: 651, startPoint y: 294, endPoint x: 626, endPoint y: 292, distance: 25.0
click at [627, 292] on td "[GEOGRAPHIC_DATA]" at bounding box center [662, 281] width 158 height 44
drag, startPoint x: 224, startPoint y: 16, endPoint x: 175, endPoint y: 15, distance: 49.8
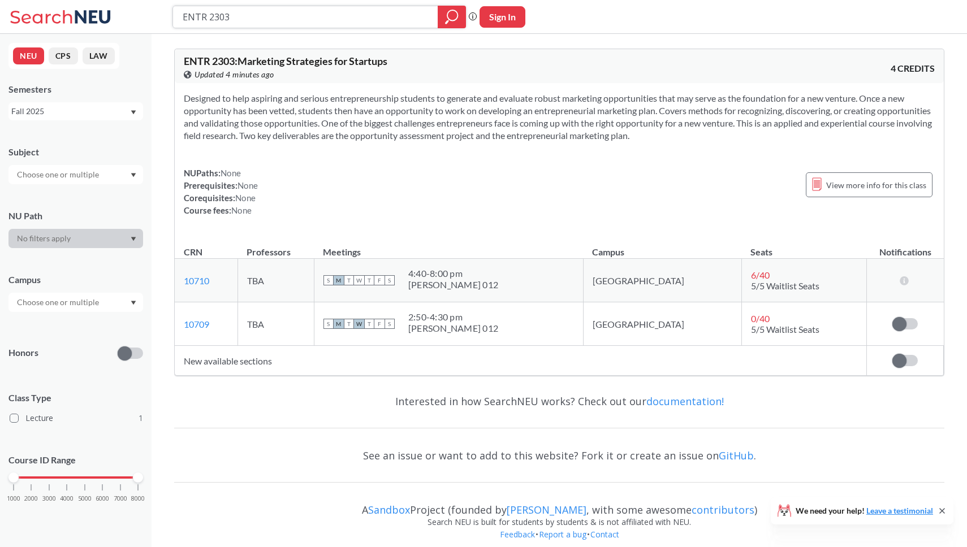
click at [175, 15] on div "ENTR 2303" at bounding box center [318, 17] width 293 height 23
type input "ENTR 3305"
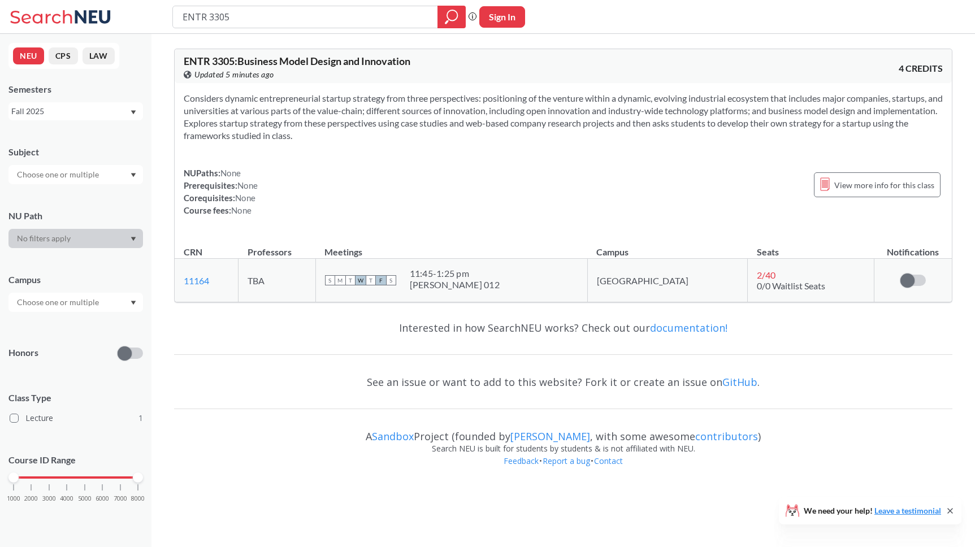
click at [518, 179] on div "NUPaths: None Prerequisites: None Corequisites: None Course fees: None View mor…" at bounding box center [563, 192] width 759 height 50
click at [269, 24] on input "ENTR 3305" at bounding box center [305, 16] width 248 height 19
drag, startPoint x: 269, startPoint y: 24, endPoint x: 137, endPoint y: 11, distance: 133.0
click at [137, 11] on div "ENTR 3305 Phrase search guarantees the exact search appears in the results. Ex.…" at bounding box center [487, 17] width 975 height 34
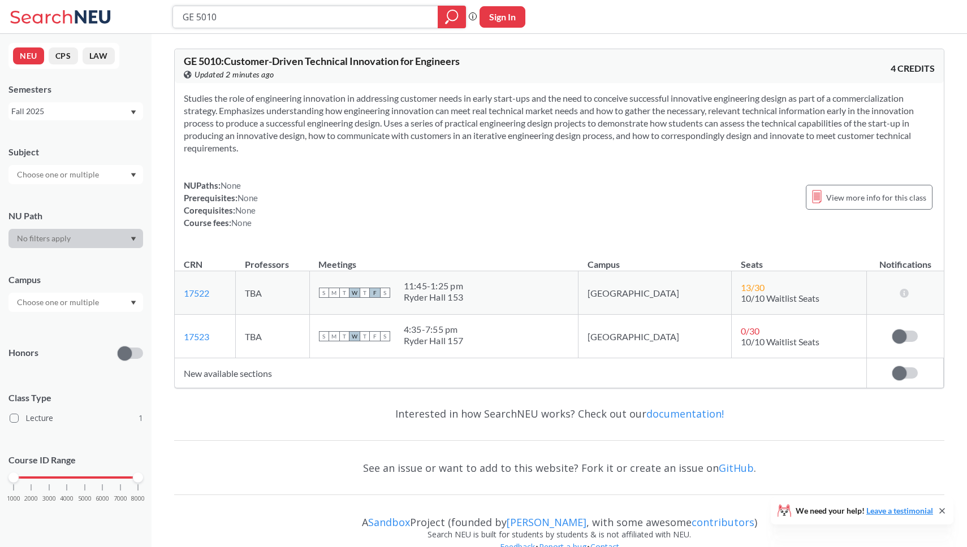
click at [262, 14] on input "GE 5010" at bounding box center [305, 16] width 248 height 19
type input "GE 5020"
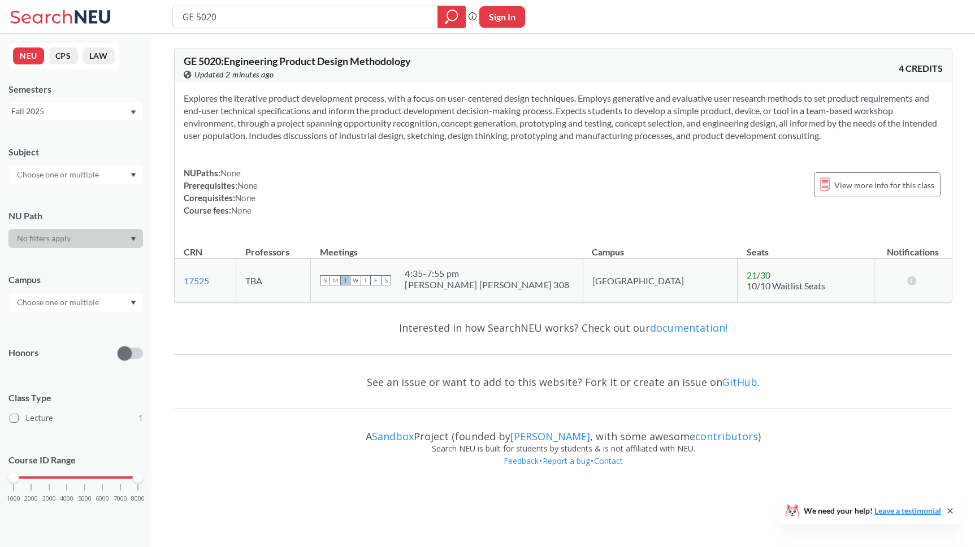
click at [349, 122] on section "Explores the iterative product development process, with a focus on user-center…" at bounding box center [563, 117] width 759 height 50
click at [254, 20] on input "GE 5020" at bounding box center [305, 16] width 248 height 19
type input "GE 5100"
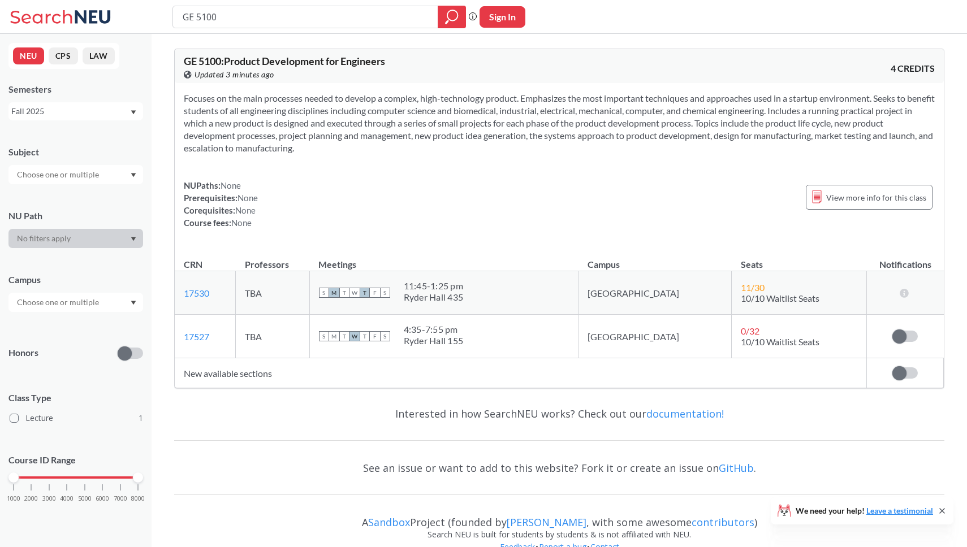
click at [398, 135] on section "Focuses on the main processes needed to develop a complex, high-technology prod…" at bounding box center [559, 123] width 751 height 62
click at [397, 135] on section "Focuses on the main processes needed to develop a complex, high-technology prod…" at bounding box center [559, 123] width 751 height 62
